Goal: Task Accomplishment & Management: Manage account settings

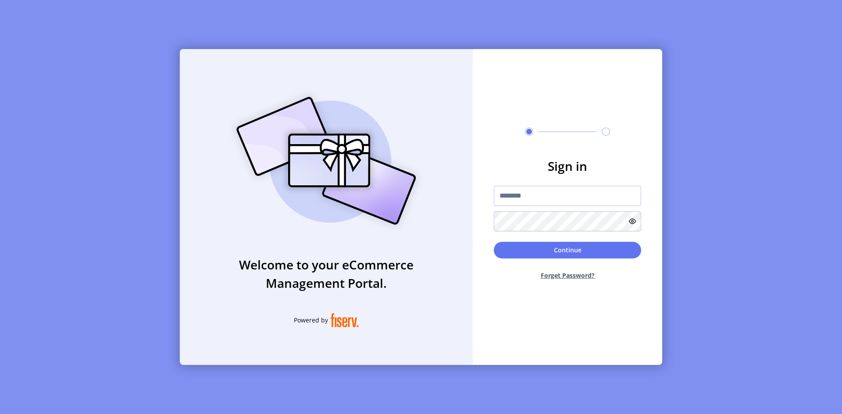
click at [654, 202] on form "Sign in Continue Forget Password?" at bounding box center [567, 222] width 189 height 130
click at [569, 195] on input "text" at bounding box center [567, 196] width 147 height 20
paste input "**********"
type input "**********"
click at [637, 161] on h3 "Sign in" at bounding box center [567, 166] width 147 height 18
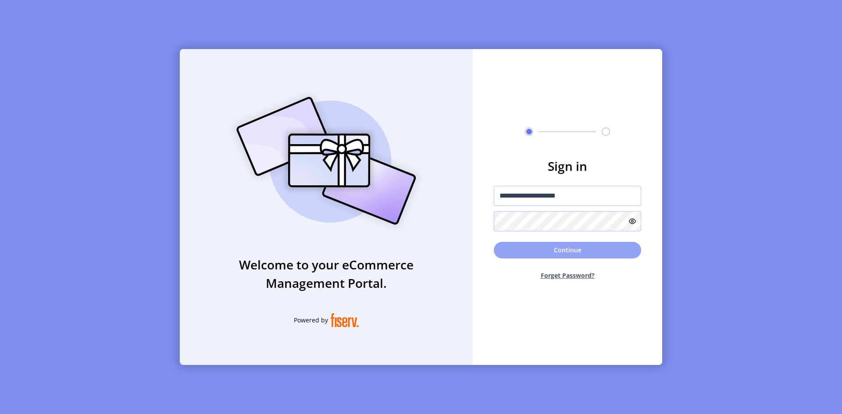
click at [569, 254] on button "Continue" at bounding box center [567, 250] width 147 height 17
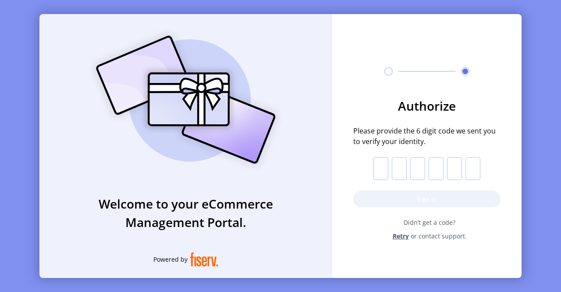
click at [382, 166] on input "text" at bounding box center [381, 168] width 15 height 23
paste input "*"
type input "*"
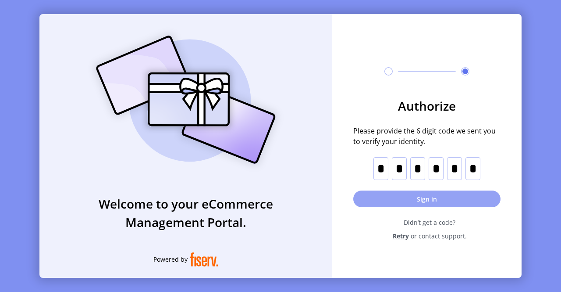
click at [436, 195] on button "Sign in" at bounding box center [426, 198] width 147 height 17
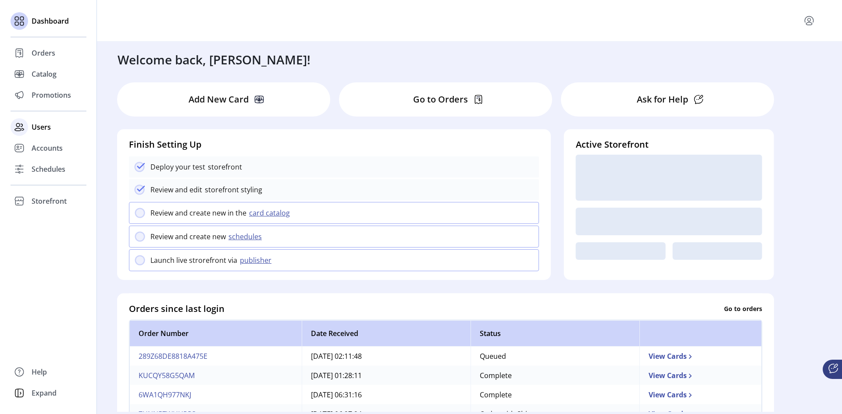
click at [46, 124] on span "Users" at bounding box center [41, 127] width 19 height 11
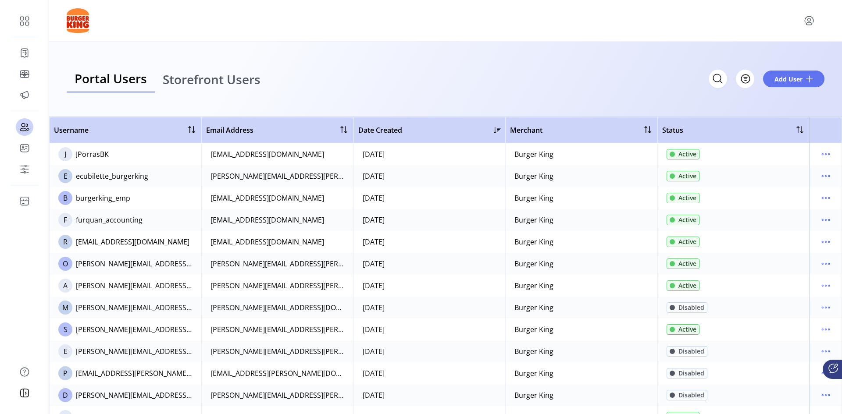
click at [245, 84] on span "Storefront Users" at bounding box center [212, 79] width 98 height 12
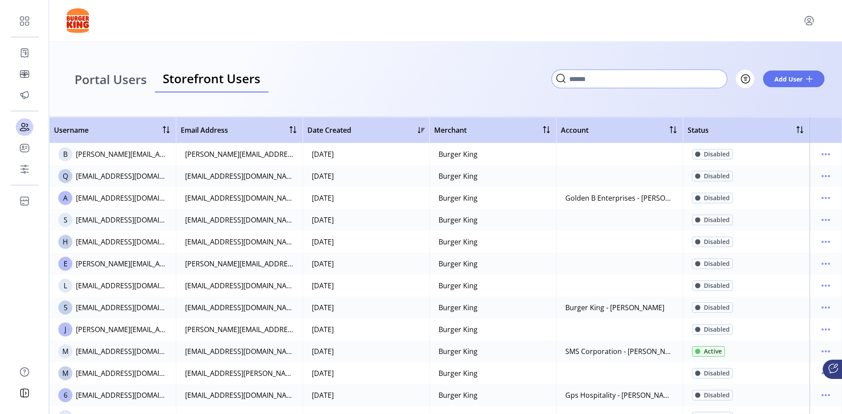
click at [722, 79] on input "Search" at bounding box center [639, 79] width 175 height 18
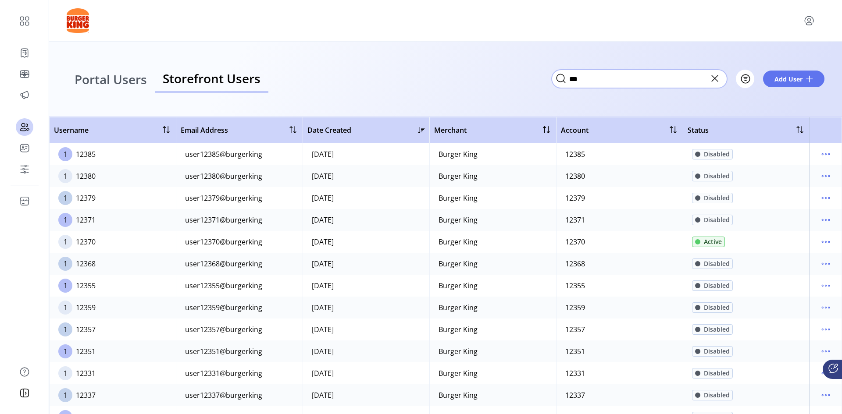
scroll to position [219, 0]
type input "***"
click at [819, 175] on icon "menu" at bounding box center [826, 176] width 14 height 14
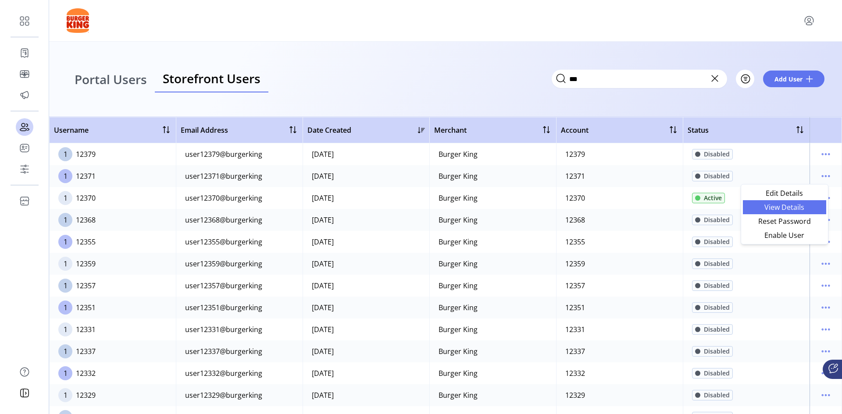
click at [794, 206] on span "View Details" at bounding box center [784, 207] width 73 height 7
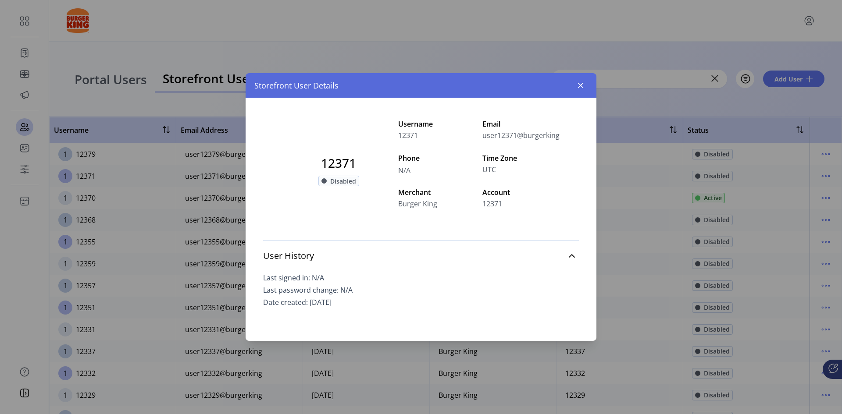
click at [336, 182] on span "Disabled" at bounding box center [343, 181] width 26 height 9
click at [571, 257] on icon at bounding box center [571, 256] width 7 height 7
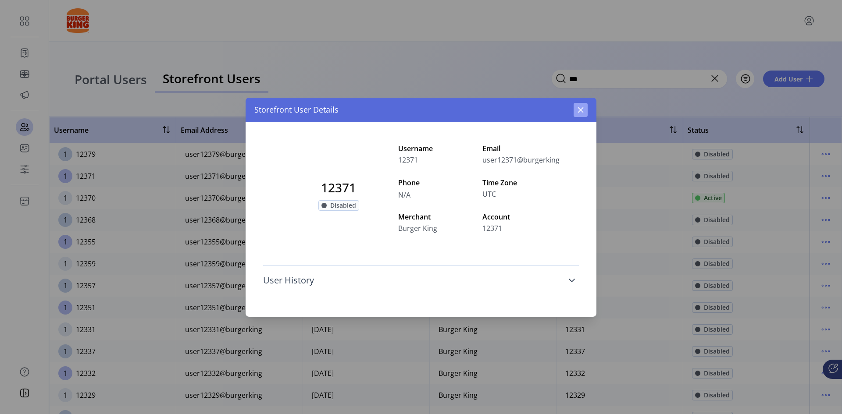
click at [584, 113] on icon "button" at bounding box center [580, 110] width 7 height 7
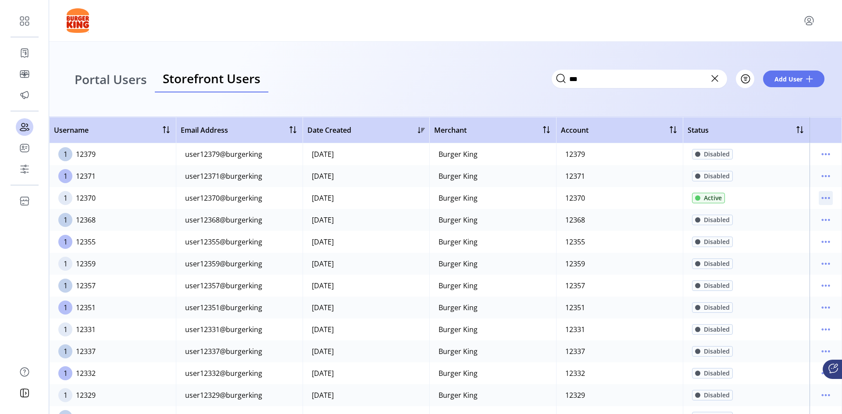
click at [819, 198] on icon "menu" at bounding box center [826, 198] width 14 height 14
click at [792, 216] on span "Edit Details" at bounding box center [784, 215] width 73 height 7
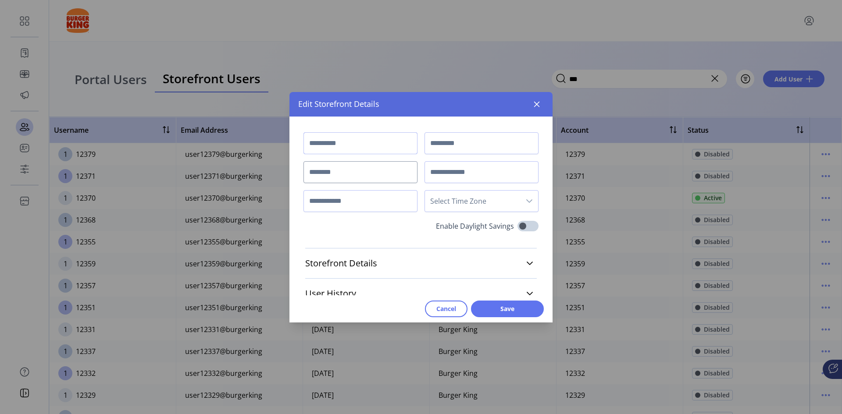
type input "*****"
type input "**********"
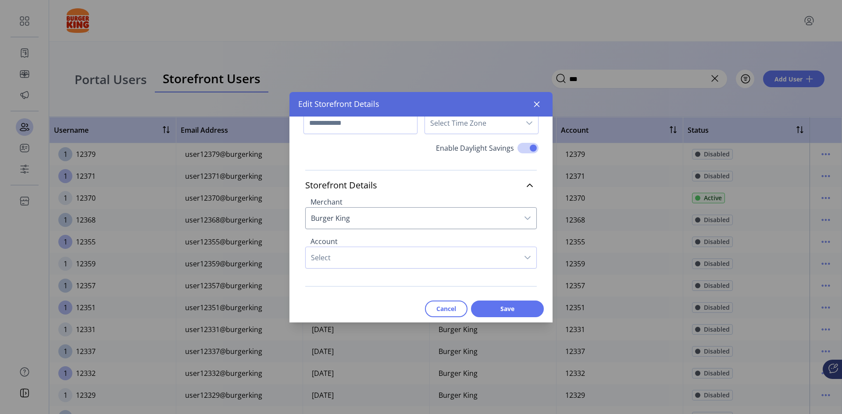
scroll to position [88, 0]
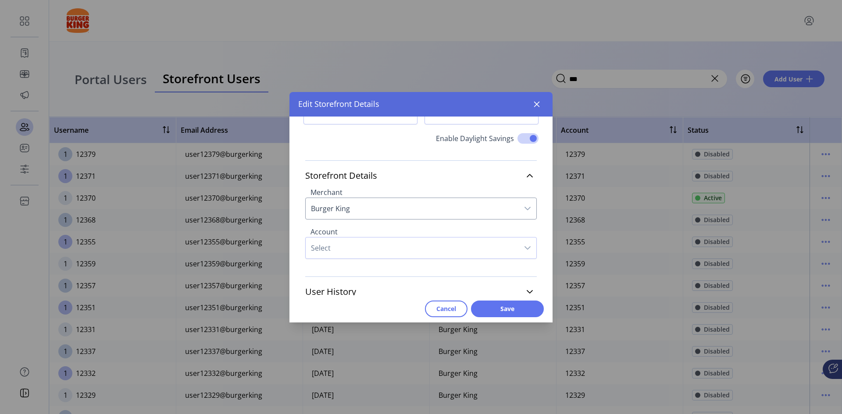
click at [416, 215] on span "Burger King" at bounding box center [412, 208] width 213 height 21
click at [416, 253] on span "Select" at bounding box center [412, 248] width 213 height 21
click at [434, 251] on span "Select" at bounding box center [412, 246] width 213 height 21
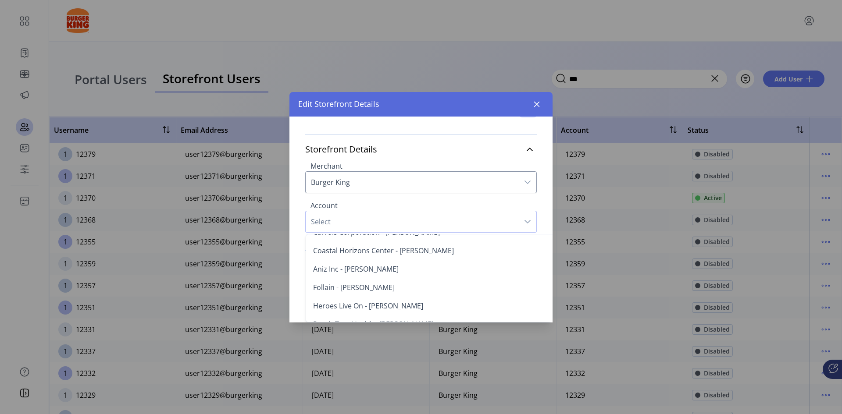
scroll to position [307, 0]
click at [475, 117] on label "Enable Daylight Savings" at bounding box center [475, 113] width 78 height 13
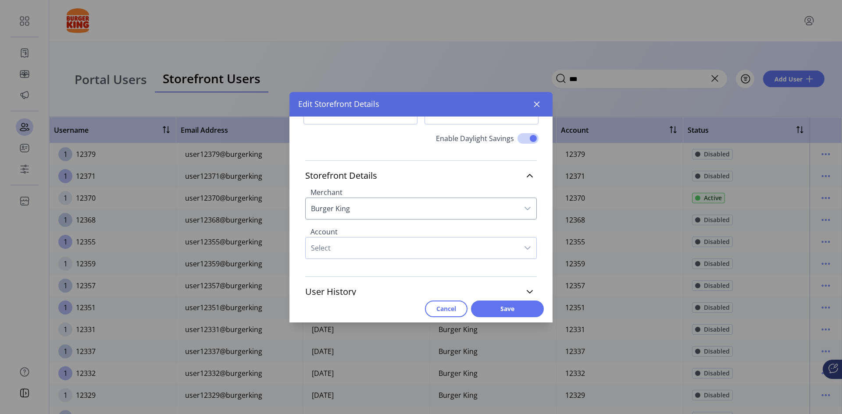
scroll to position [89, 0]
click at [446, 308] on span "Cancel" at bounding box center [446, 308] width 20 height 9
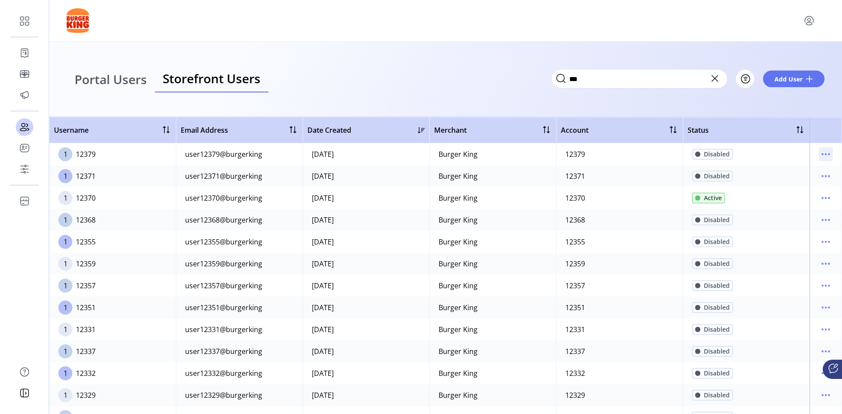
click at [825, 154] on icon "menu" at bounding box center [825, 154] width 1 height 1
click at [803, 198] on span "Reset Password" at bounding box center [784, 199] width 73 height 7
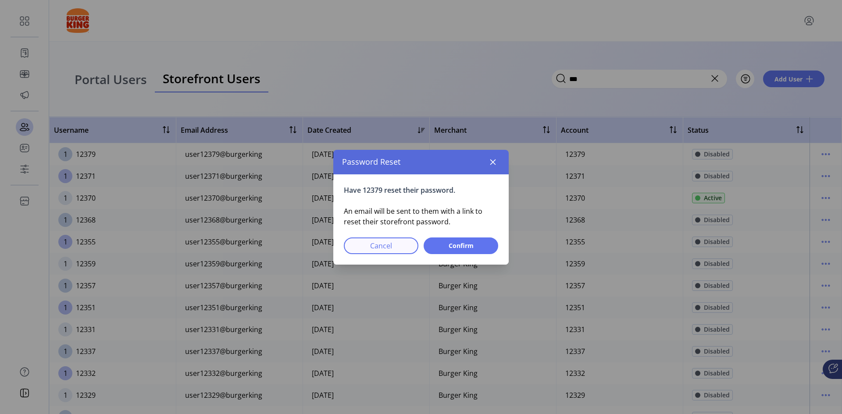
click at [373, 246] on span "Cancel" at bounding box center [381, 246] width 52 height 11
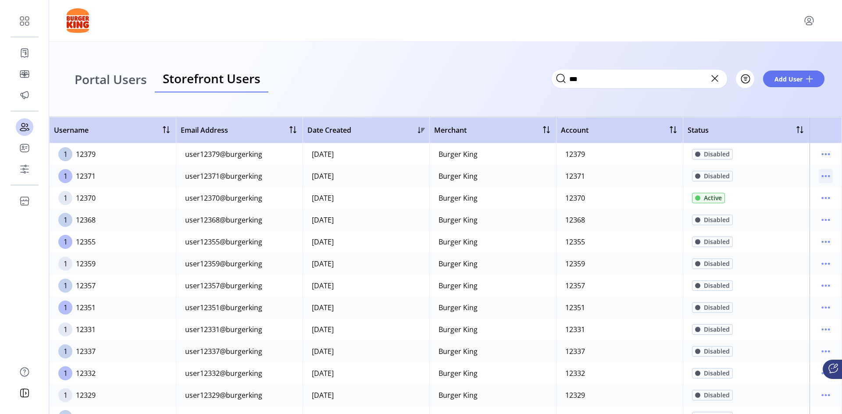
click at [823, 176] on icon "menu" at bounding box center [826, 176] width 14 height 14
click at [782, 236] on span "Enable User" at bounding box center [784, 235] width 73 height 7
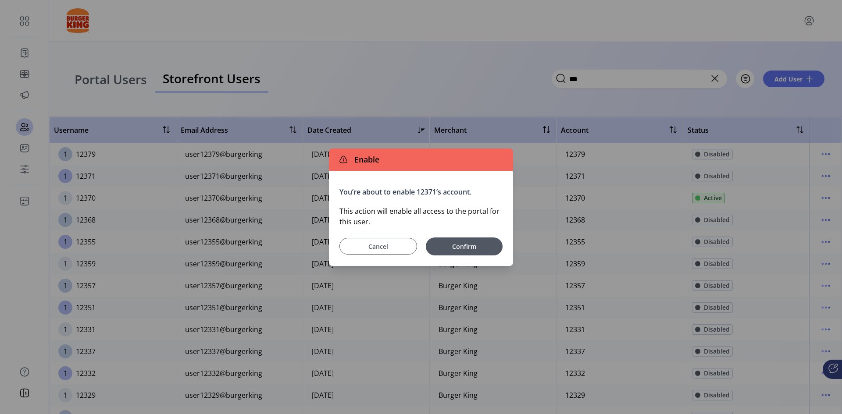
click at [372, 248] on span "Cancel" at bounding box center [378, 246] width 56 height 9
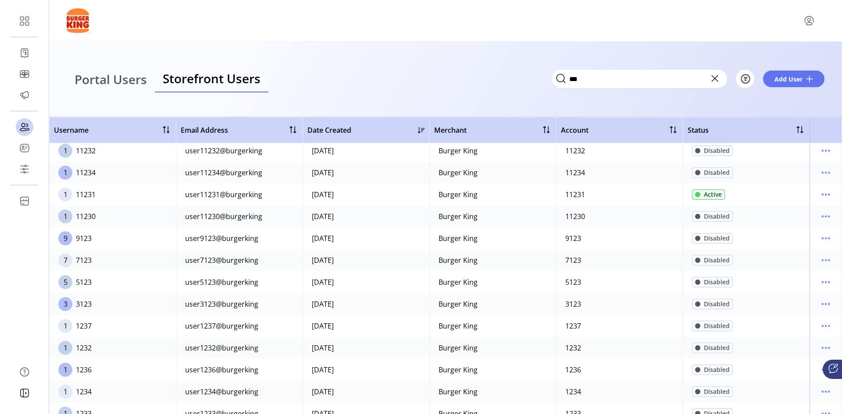
scroll to position [804, 0]
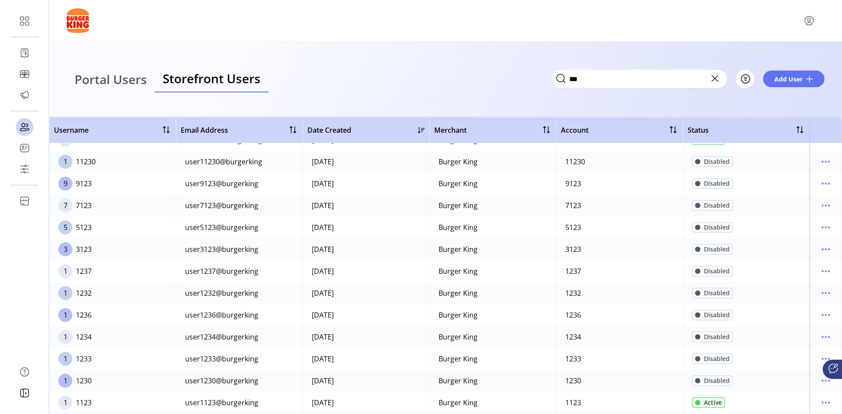
drag, startPoint x: 178, startPoint y: 286, endPoint x: 431, endPoint y: 95, distance: 317.3
click at [431, 95] on div "Portal Users Storefront Users *** Filter Add User" at bounding box center [445, 79] width 793 height 75
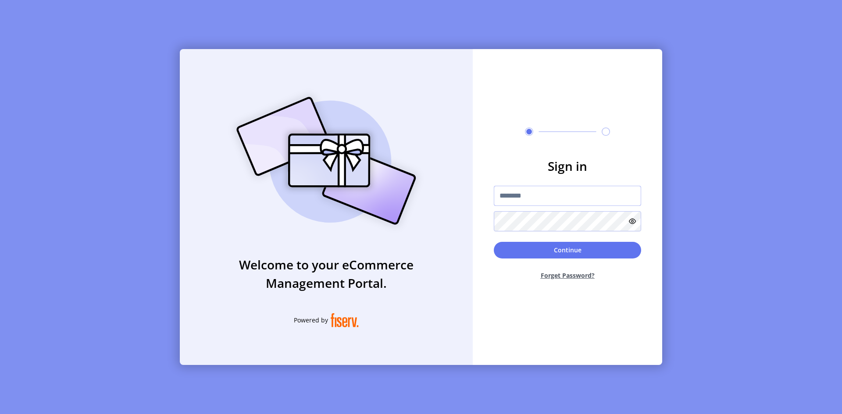
click at [524, 198] on input "text" at bounding box center [567, 196] width 147 height 20
